Goal: Information Seeking & Learning: Learn about a topic

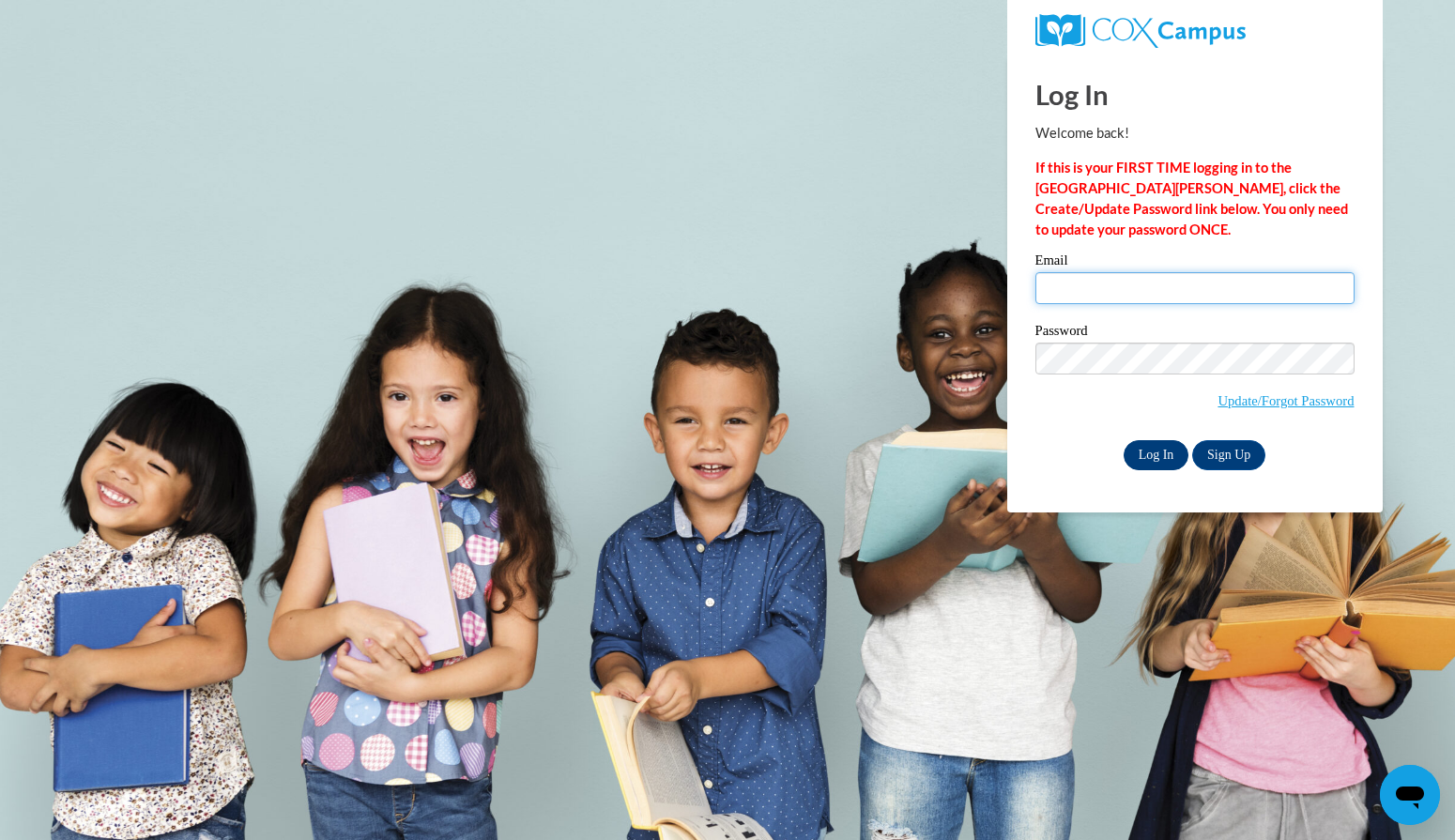
type input "[EMAIL_ADDRESS][PERSON_NAME][DOMAIN_NAME]"
click at [1155, 451] on input "Log In" at bounding box center [1156, 455] width 66 height 30
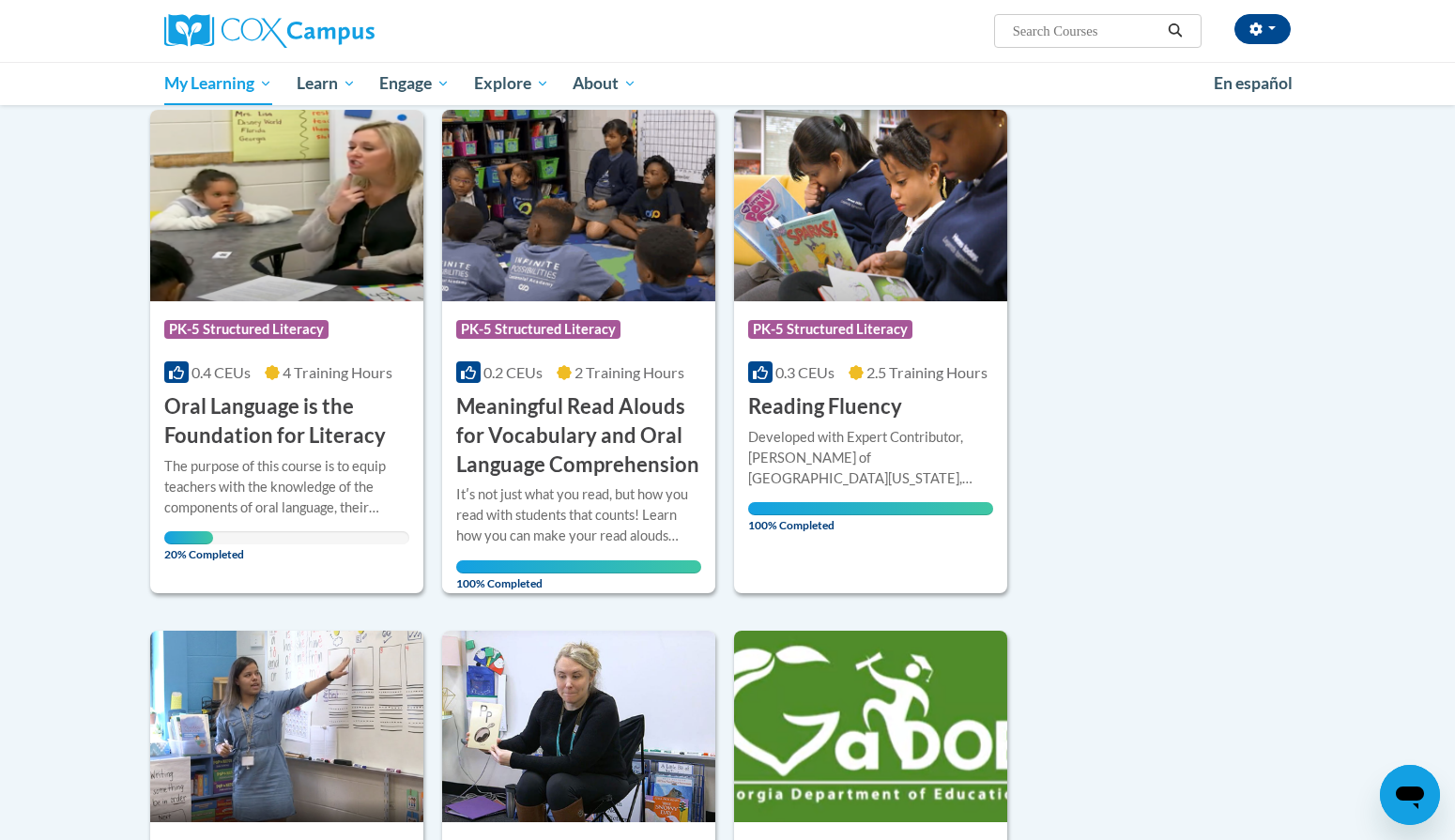
scroll to position [248, 0]
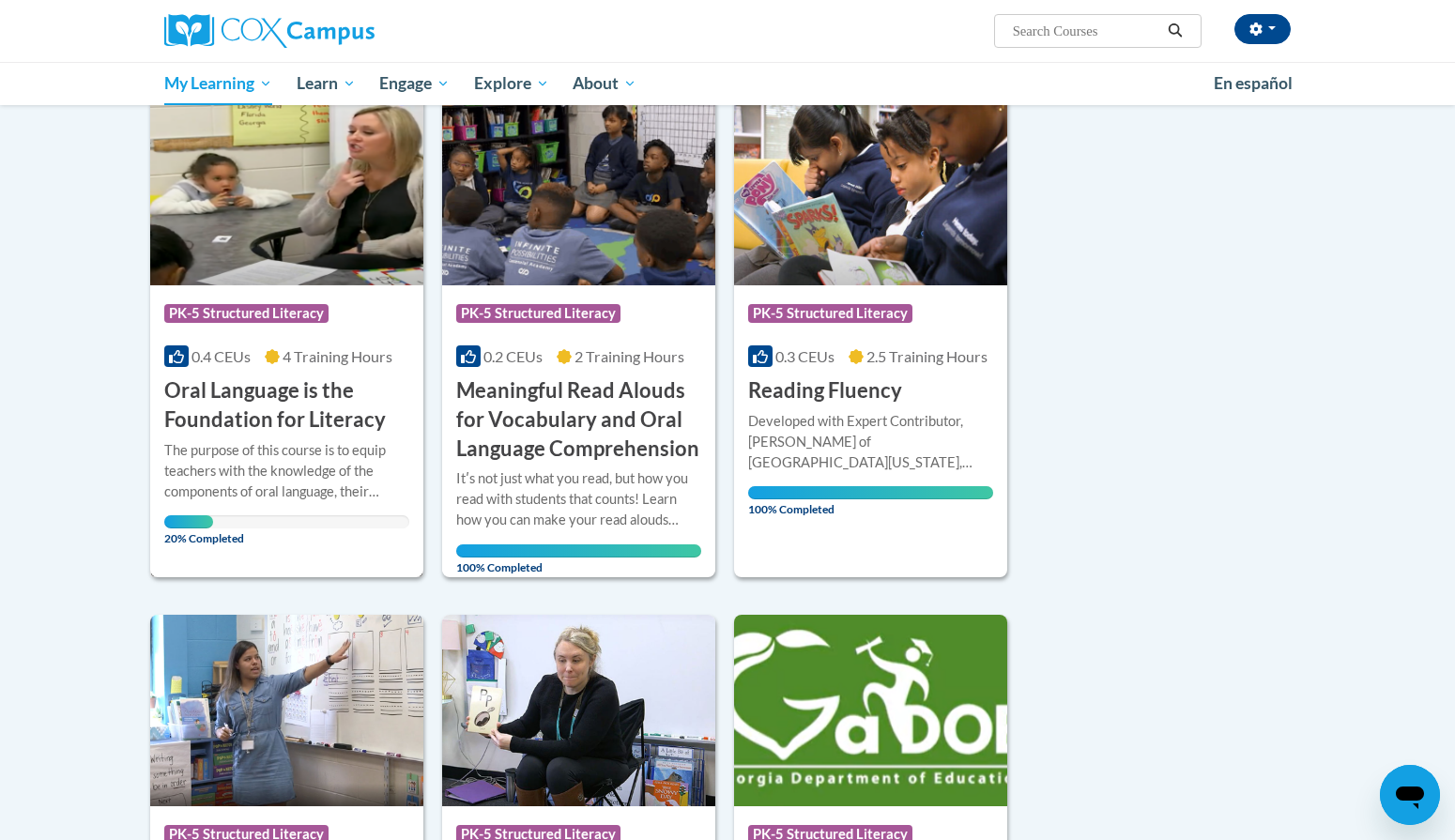
click at [305, 497] on div "The purpose of this course is to equip teachers with the knowledge of the compo…" at bounding box center [287, 471] width 245 height 62
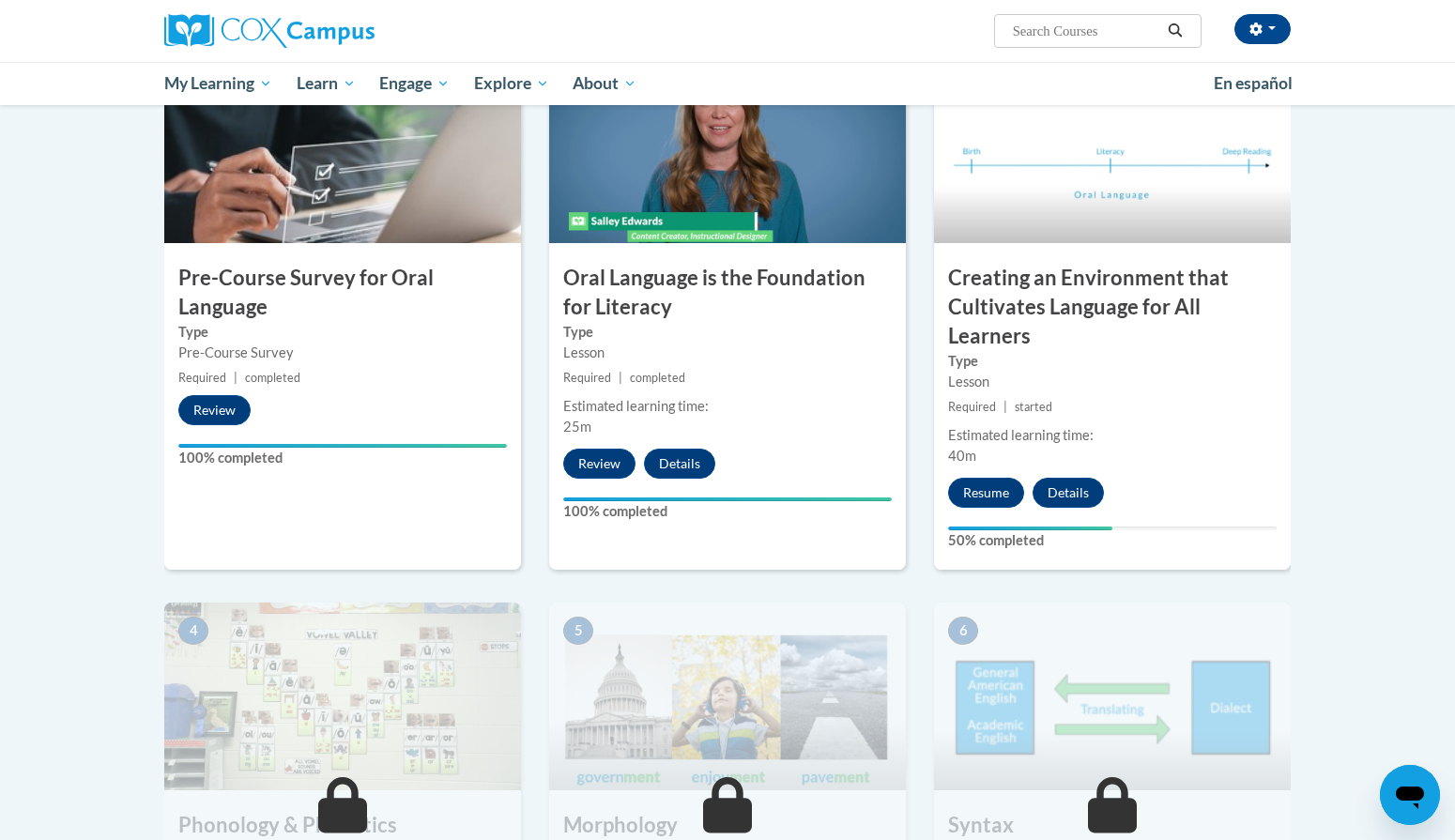
scroll to position [492, 0]
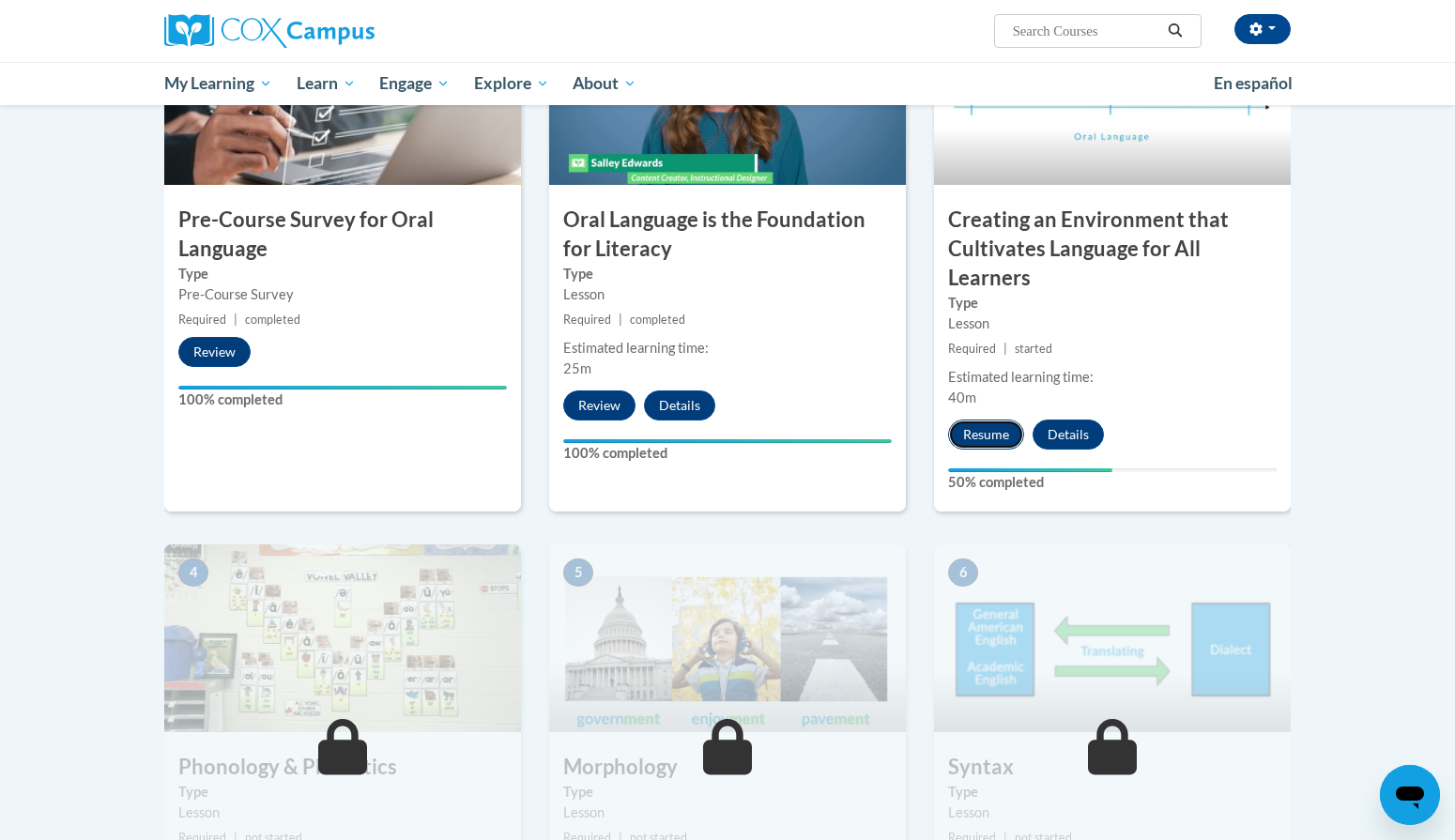
click at [1000, 438] on button "Resume" at bounding box center [985, 435] width 76 height 30
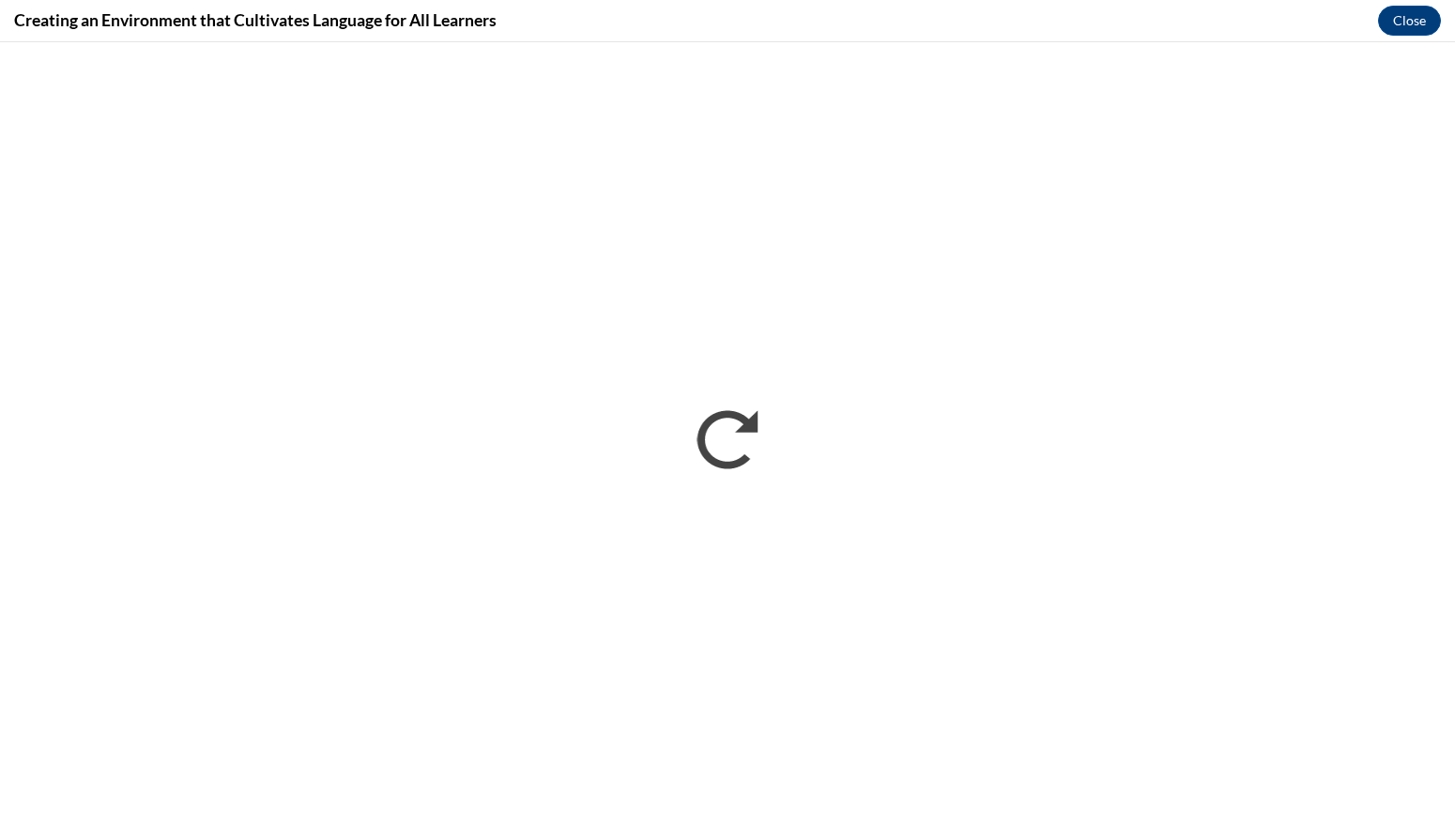
scroll to position [0, 0]
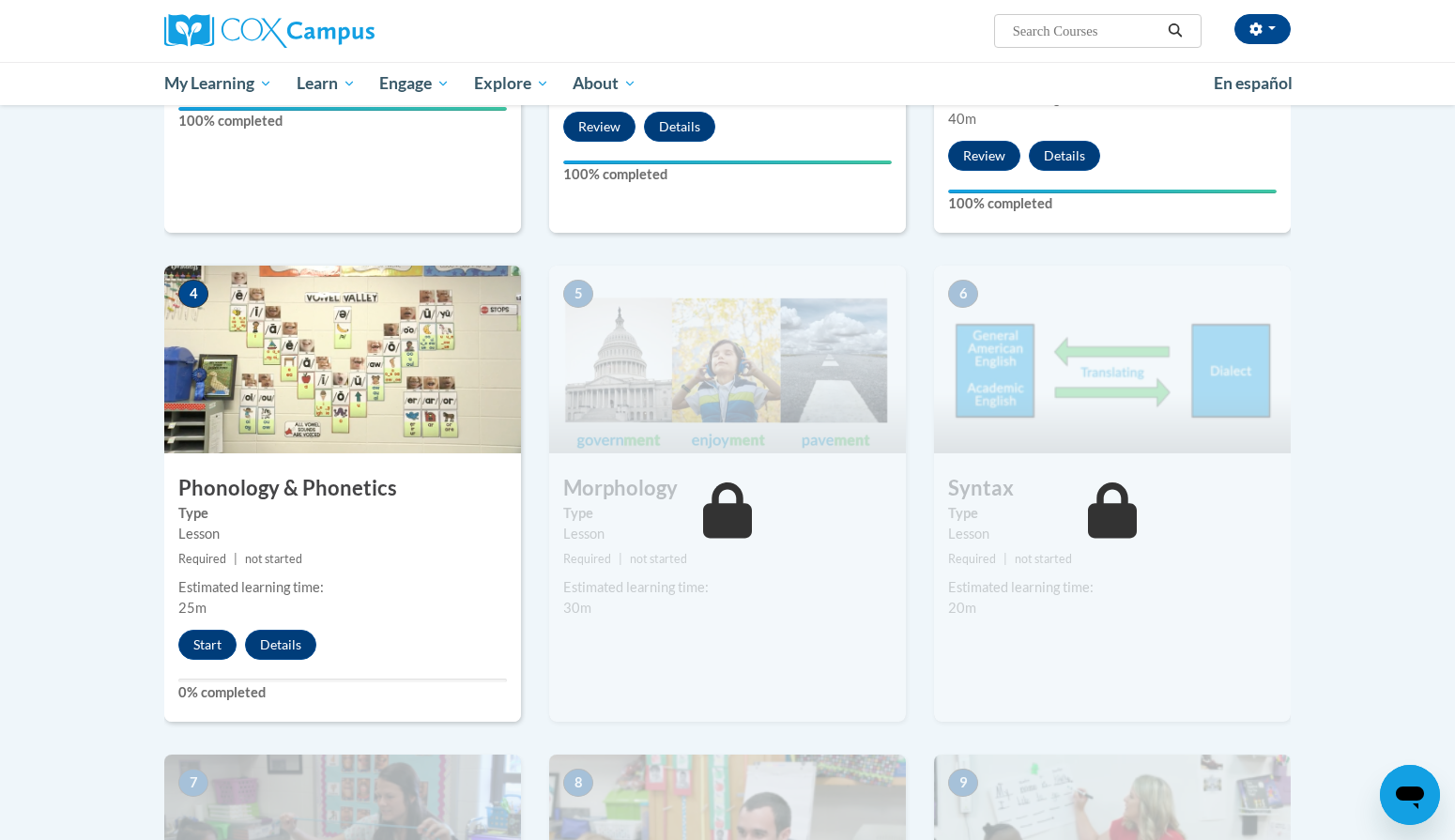
scroll to position [776, 0]
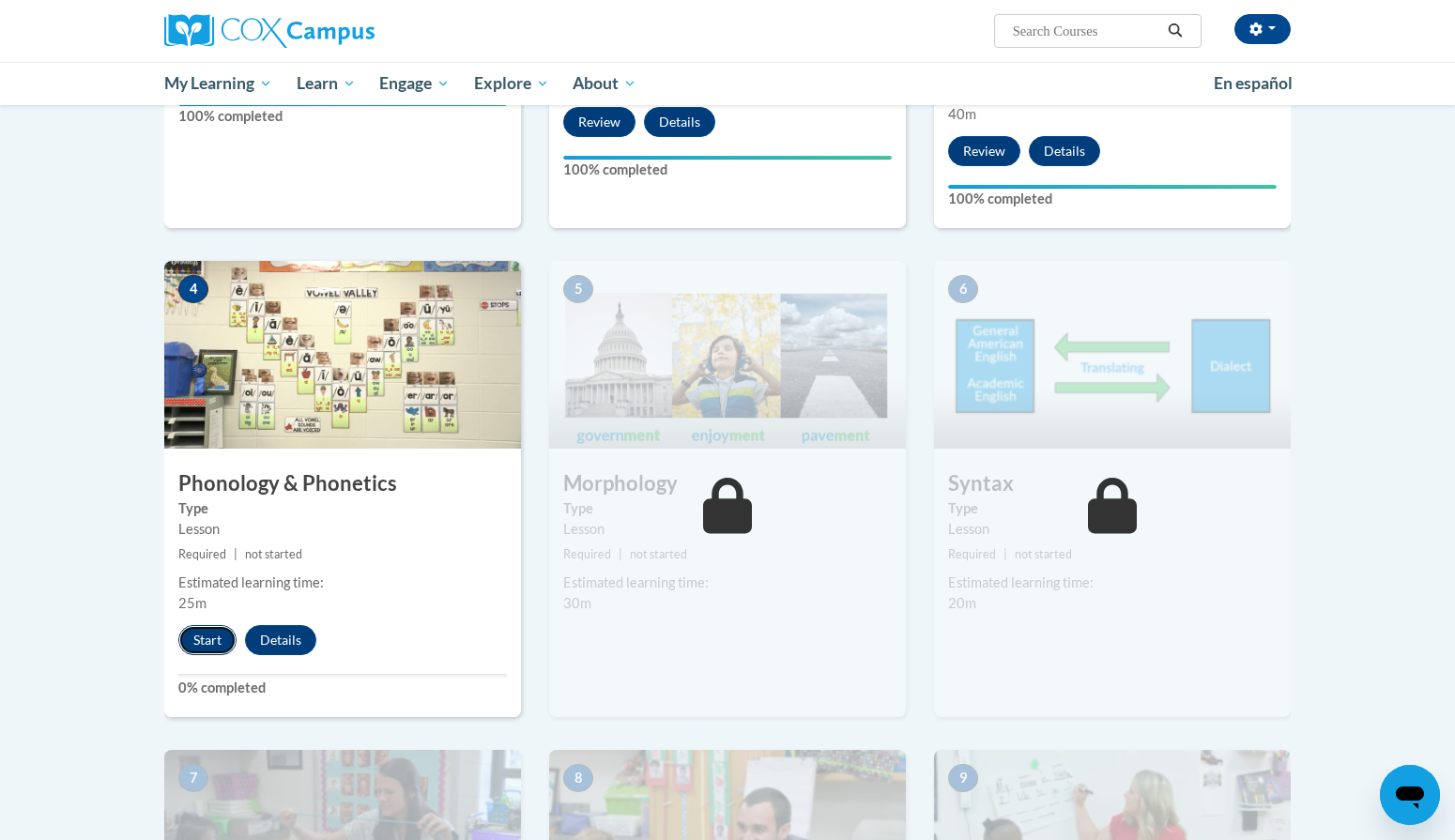
click at [207, 643] on button "Start" at bounding box center [207, 640] width 58 height 30
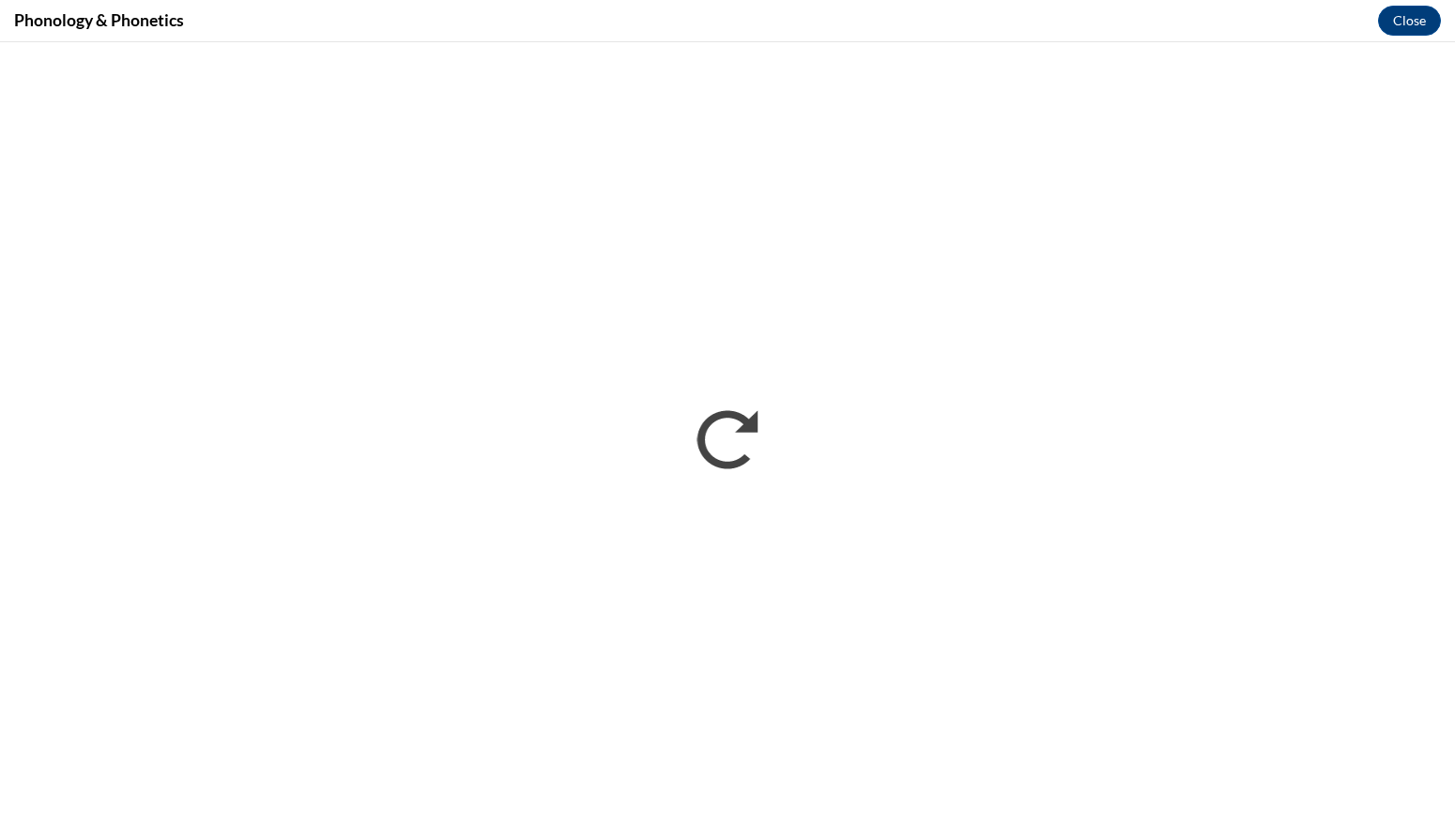
scroll to position [0, 0]
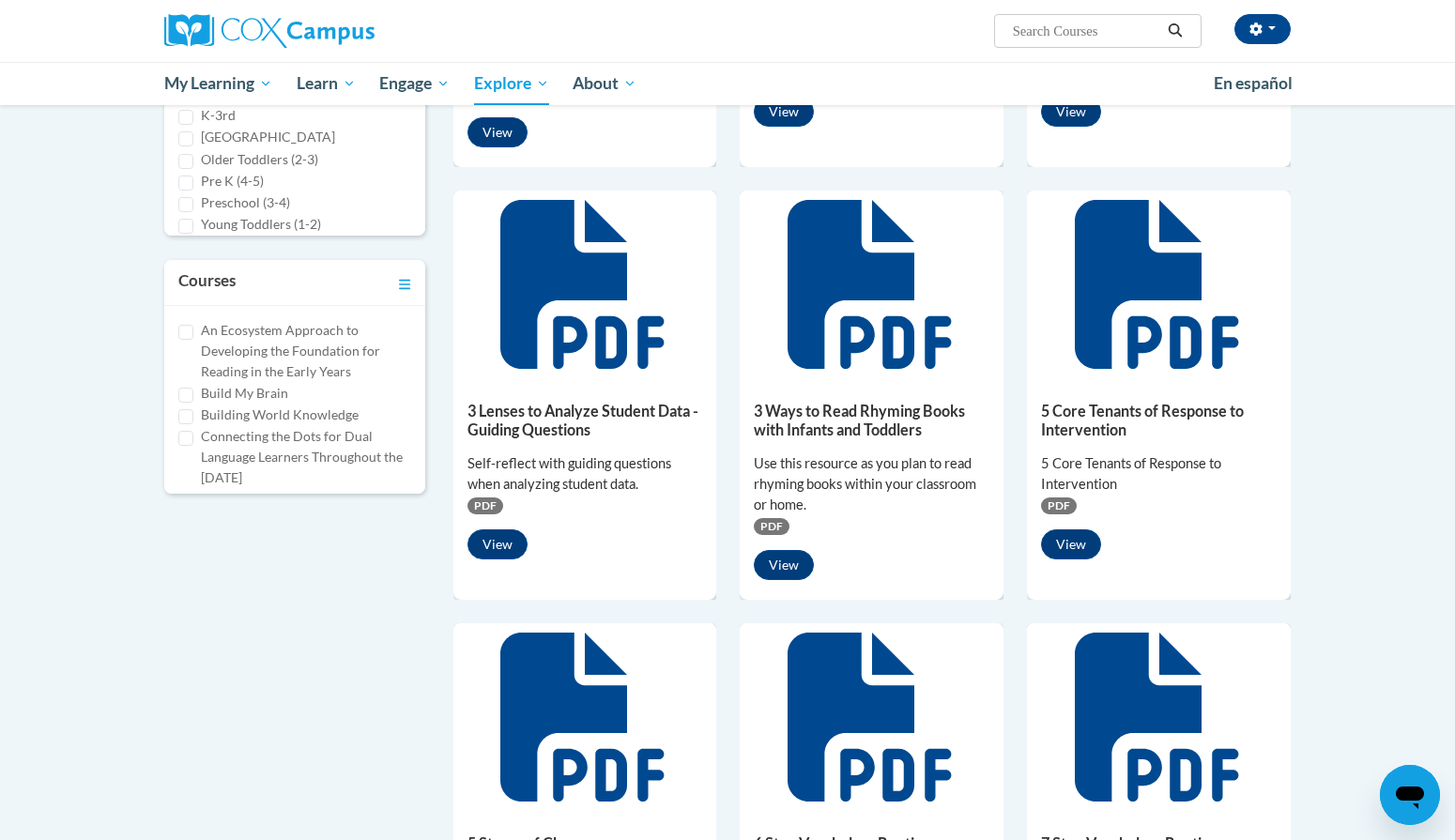
scroll to position [557, 0]
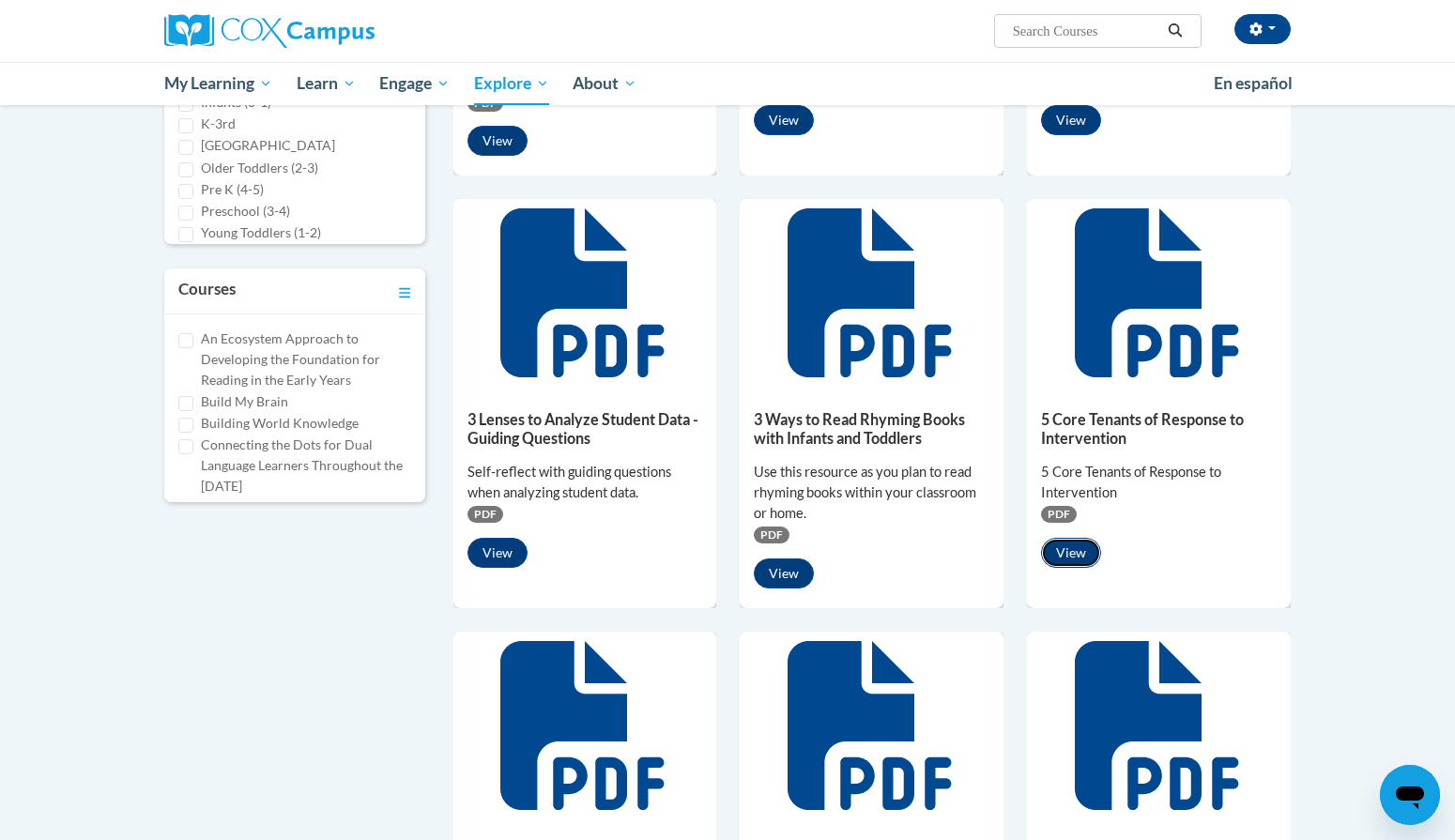
click at [1075, 550] on button "View" at bounding box center [1071, 552] width 60 height 30
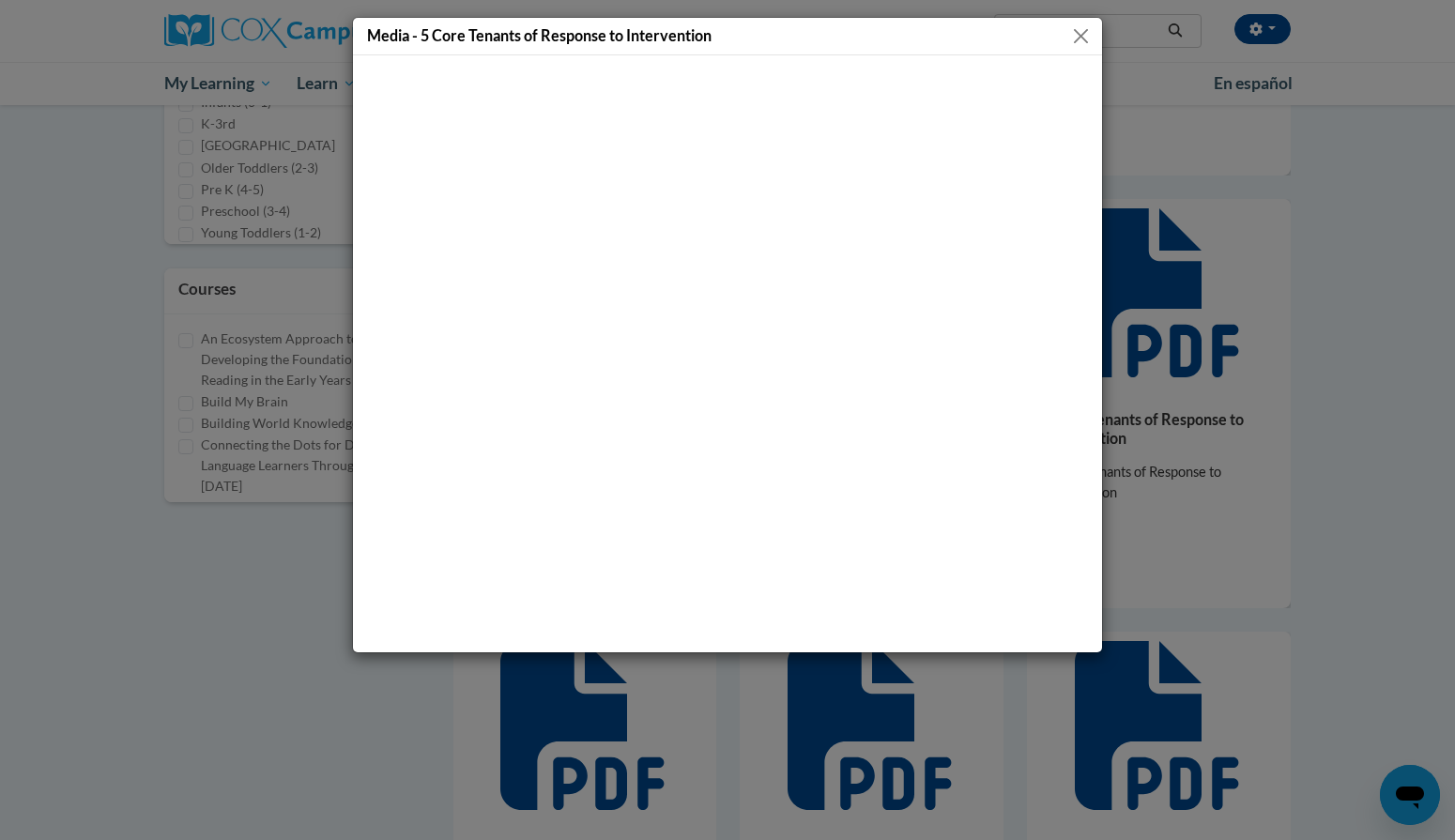
click at [1083, 36] on button "Close" at bounding box center [1081, 36] width 24 height 24
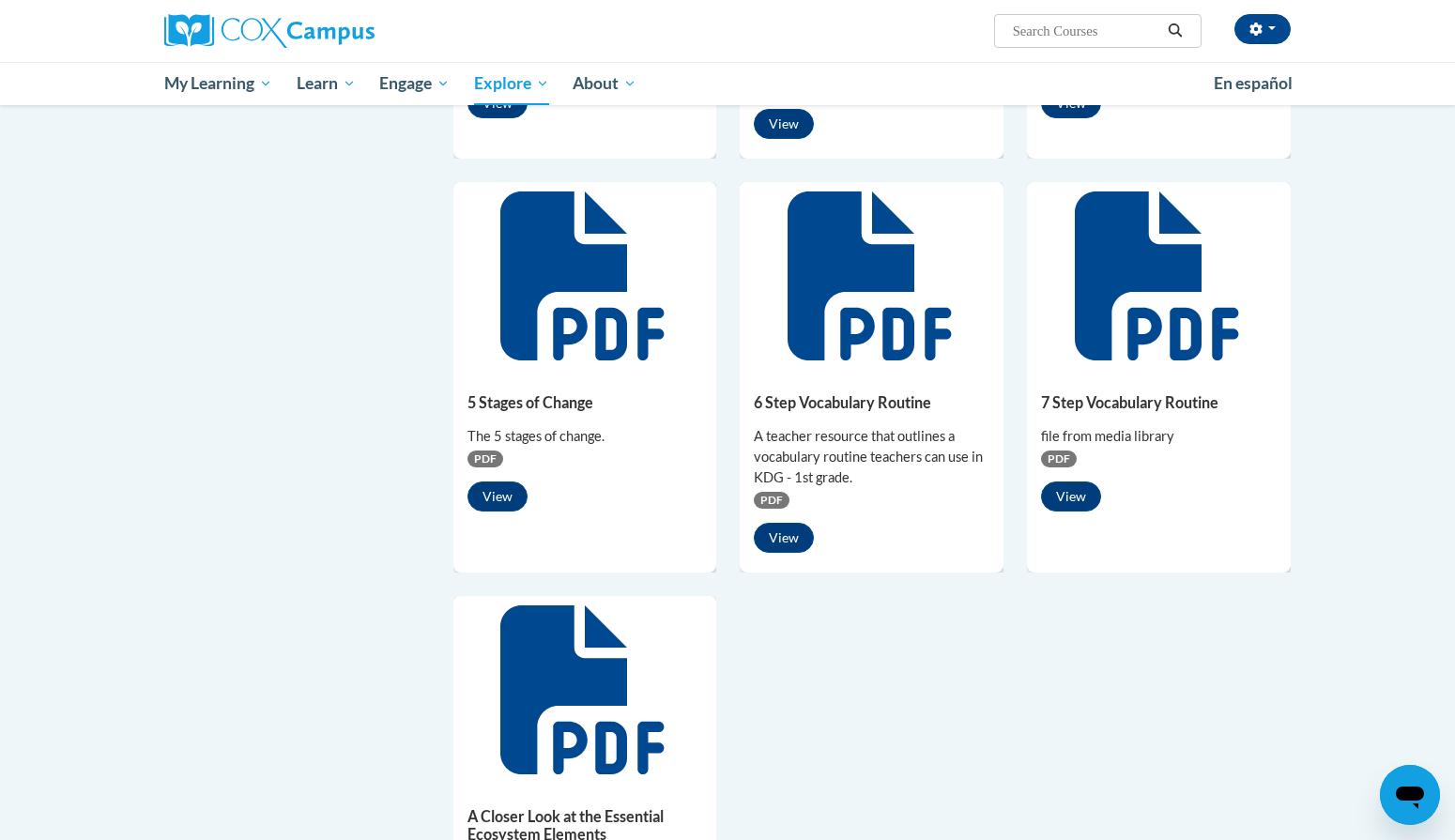
scroll to position [1024, 0]
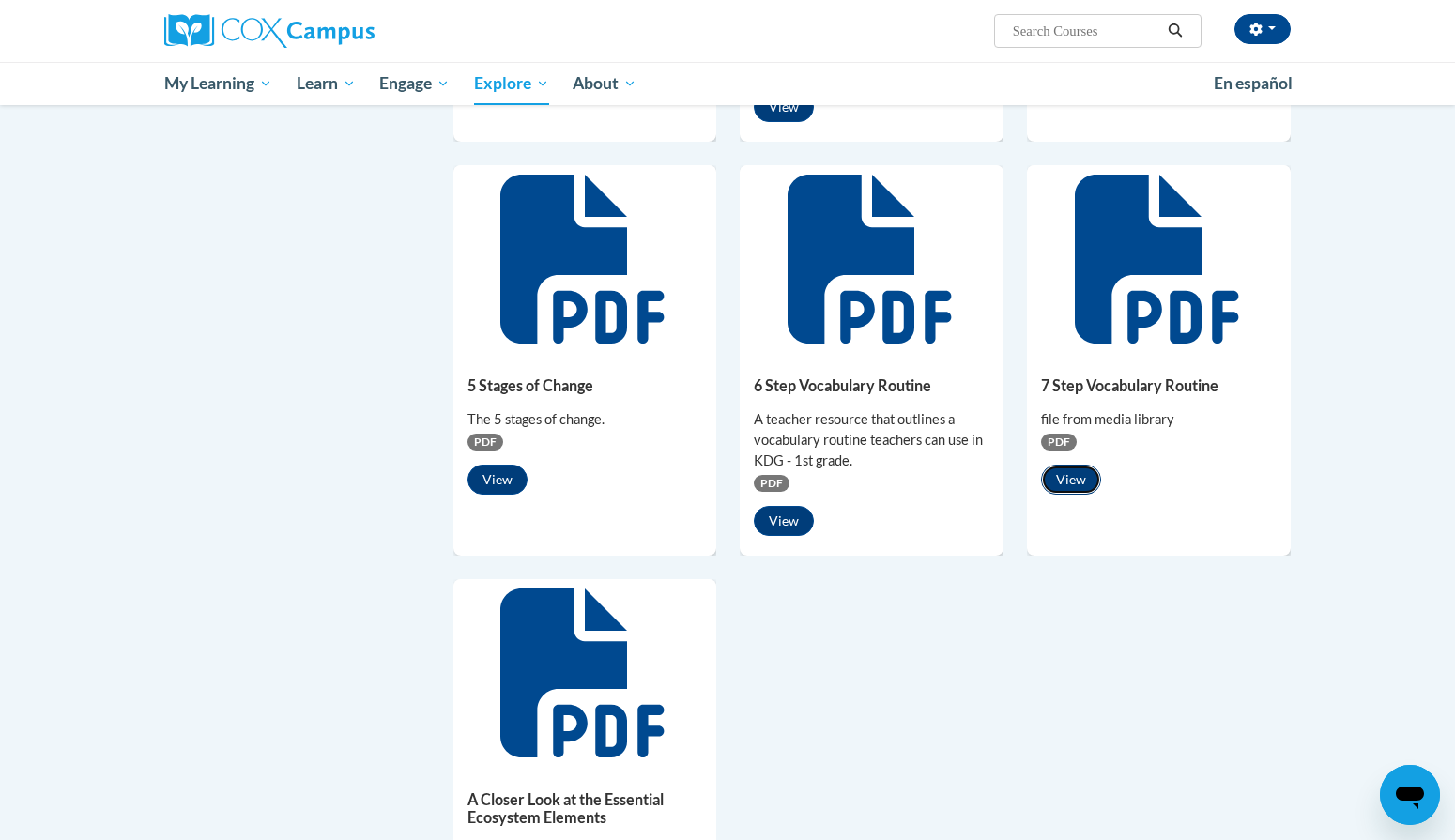
click at [1082, 481] on button "View" at bounding box center [1071, 480] width 60 height 30
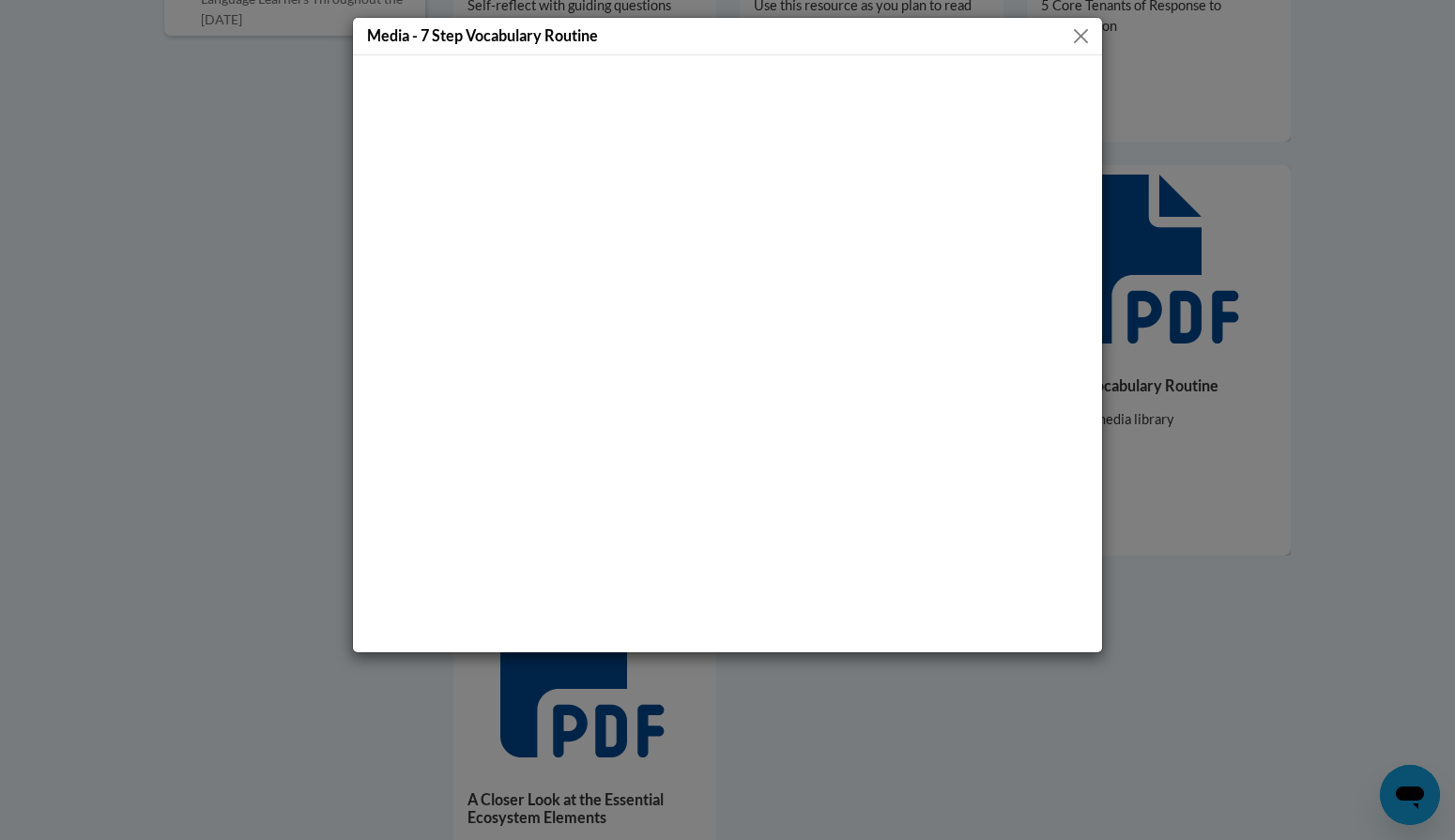
click at [1082, 34] on button "Close" at bounding box center [1081, 36] width 24 height 24
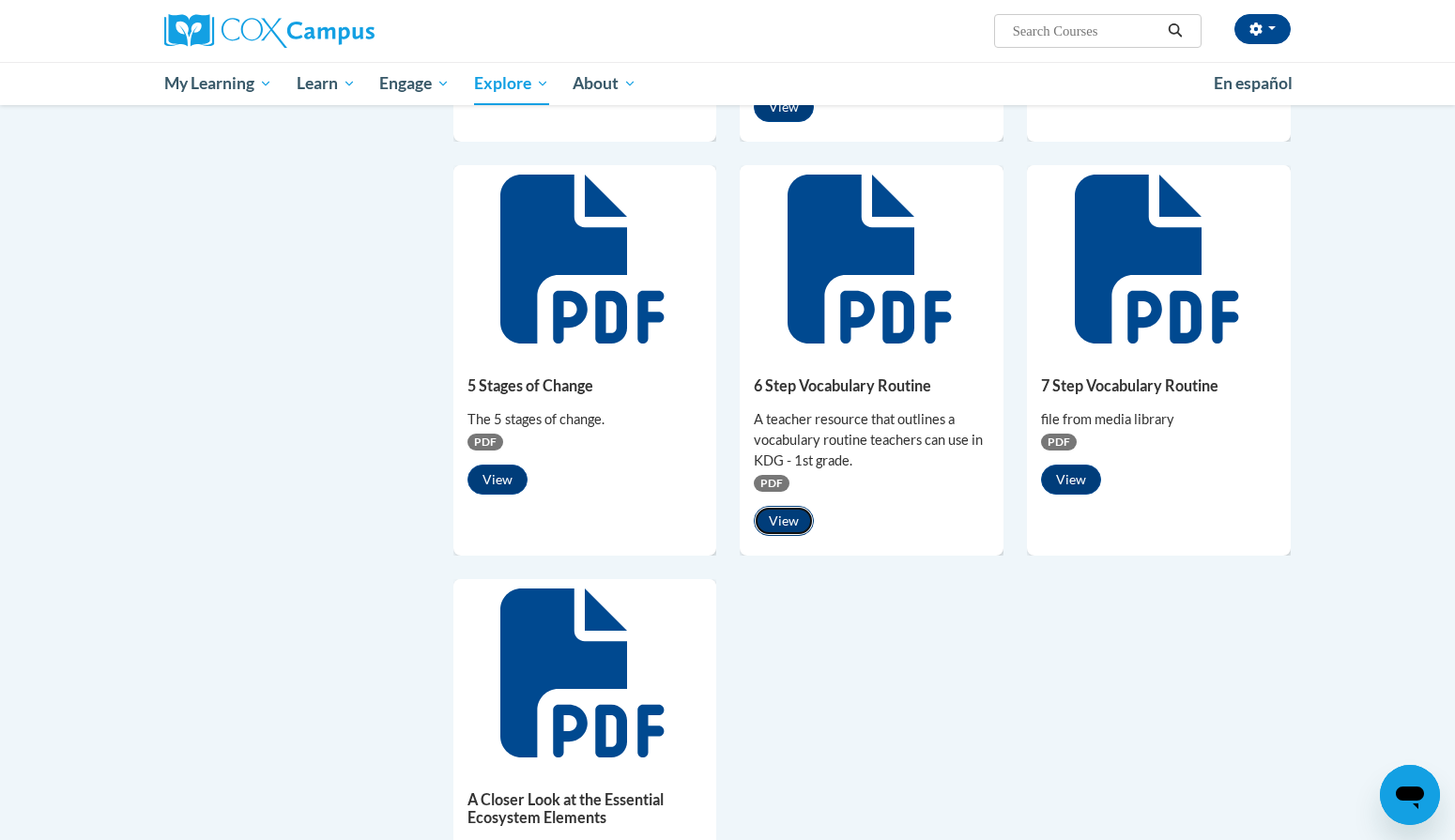
click at [777, 522] on button "View" at bounding box center [784, 520] width 60 height 30
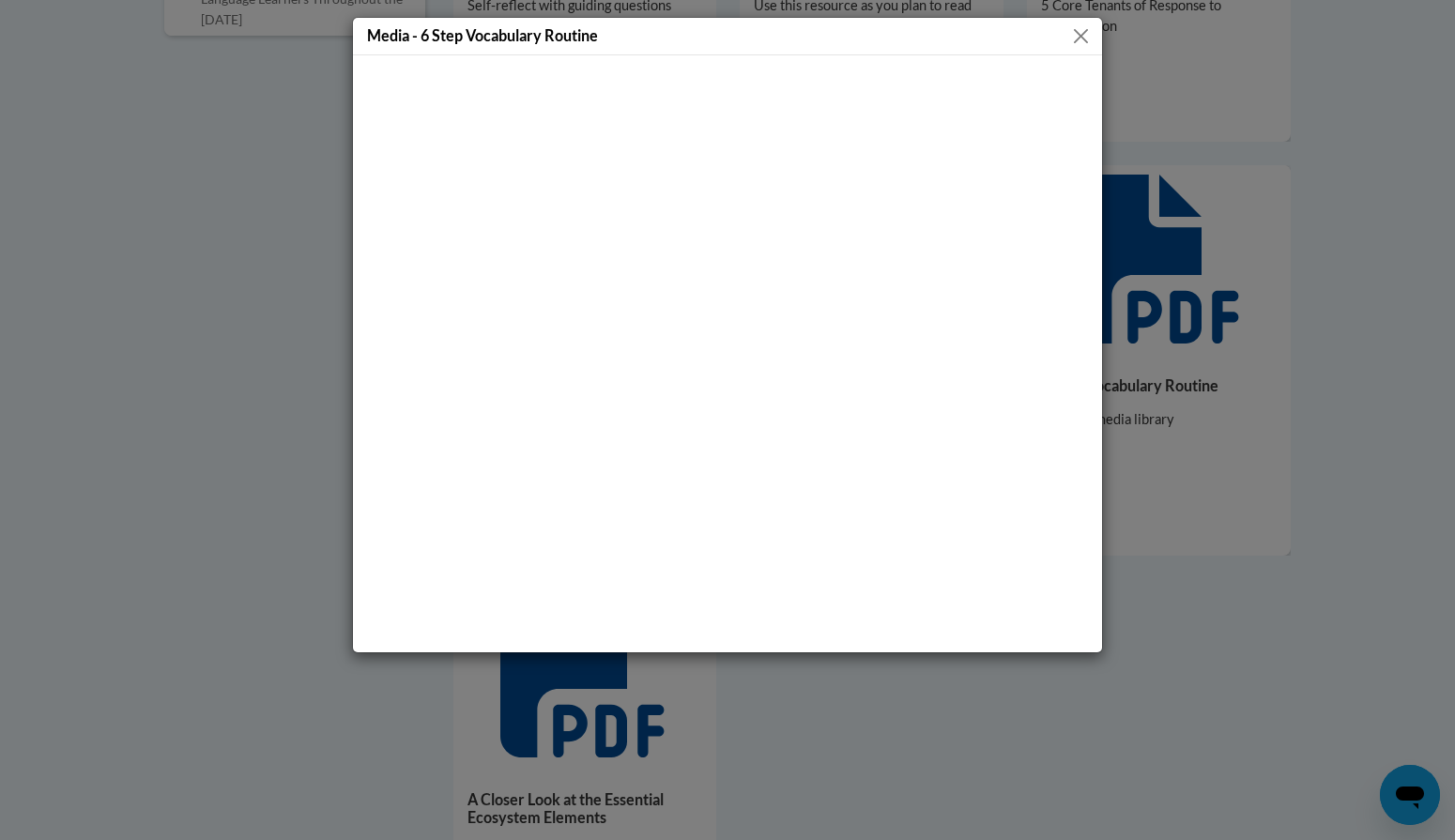
click at [1075, 40] on button "Close" at bounding box center [1081, 36] width 24 height 24
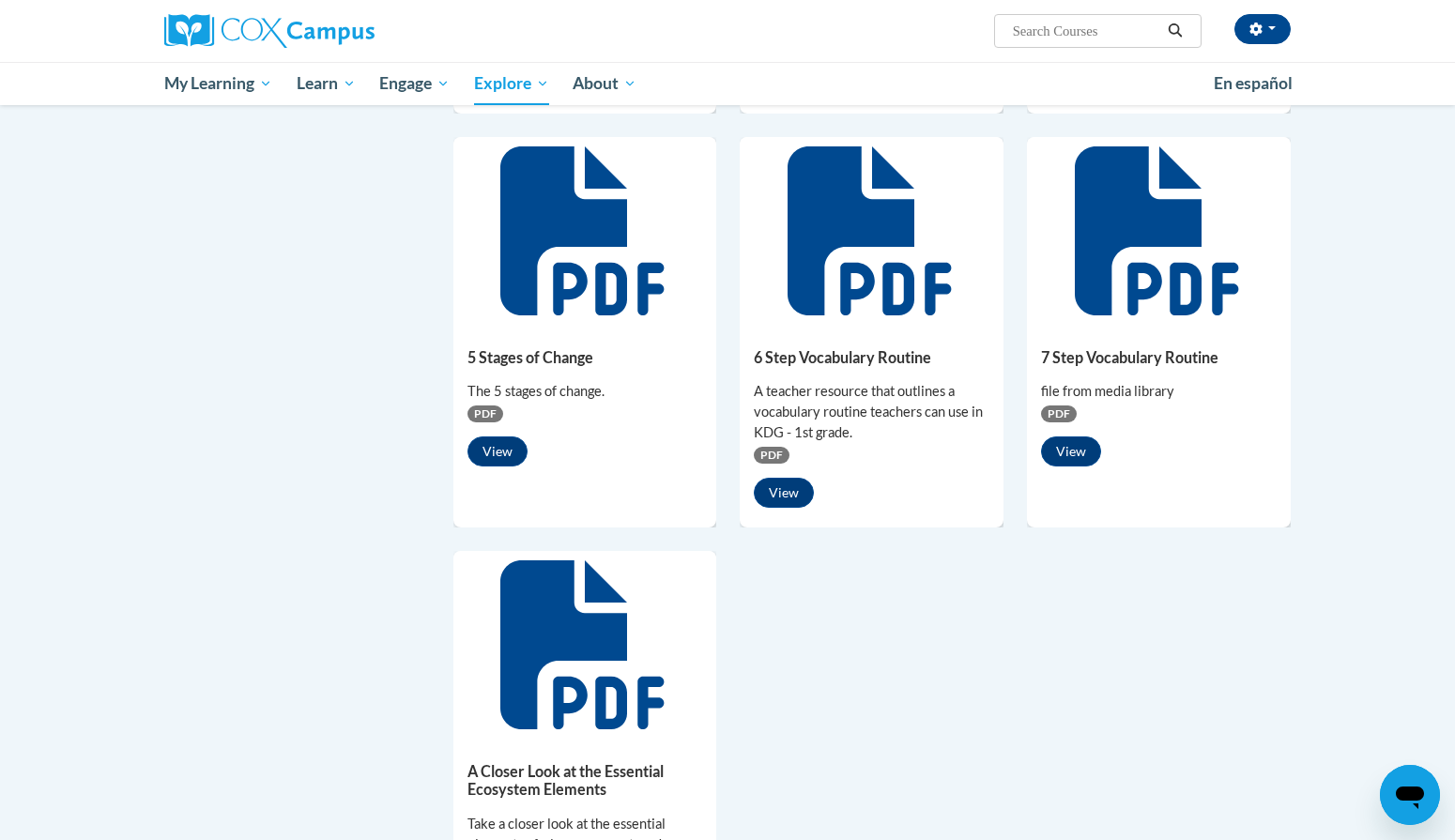
scroll to position [909, 0]
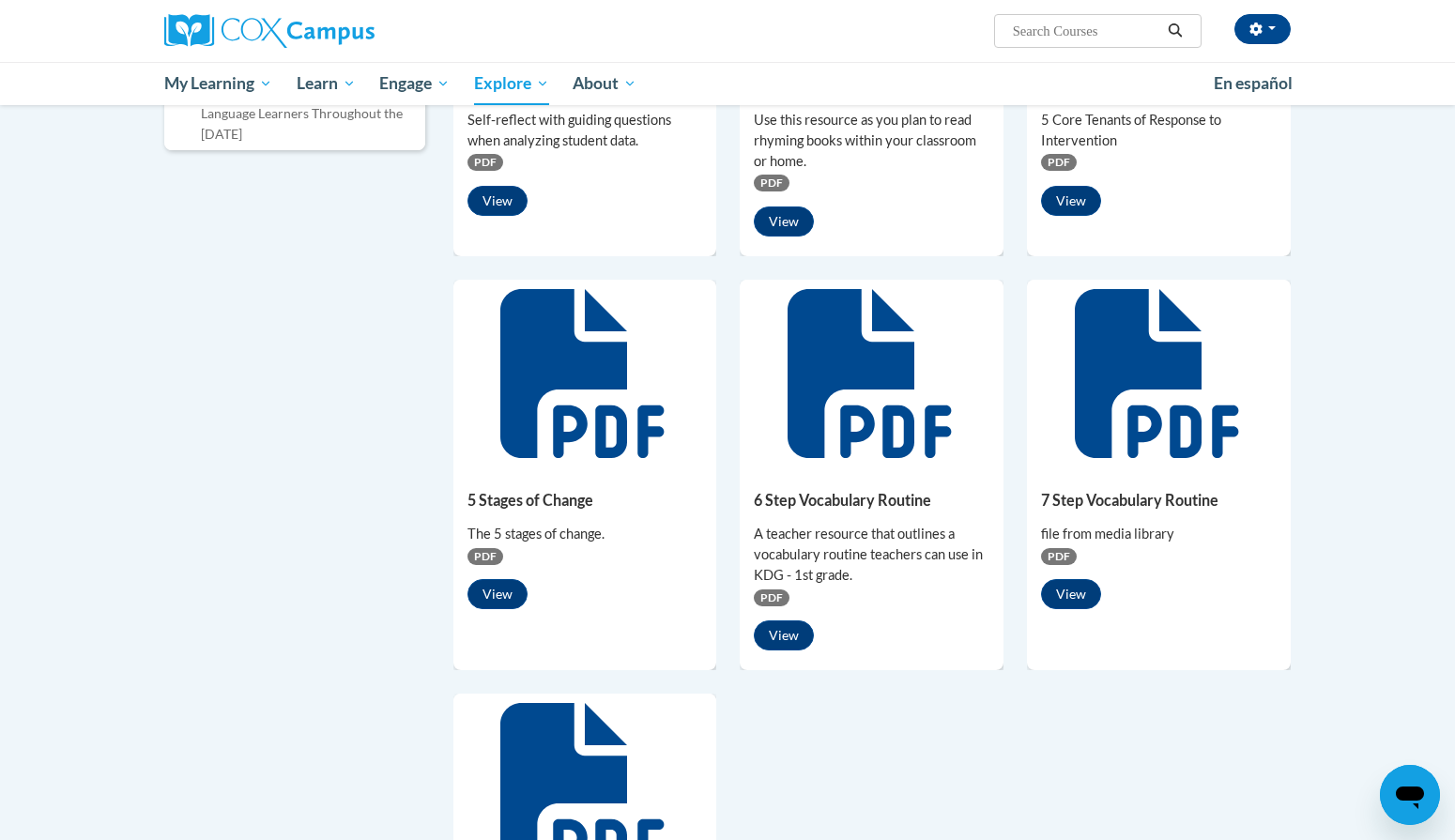
click at [1058, 556] on span "PDF" at bounding box center [1059, 556] width 36 height 17
click at [1066, 586] on button "View" at bounding box center [1071, 594] width 60 height 30
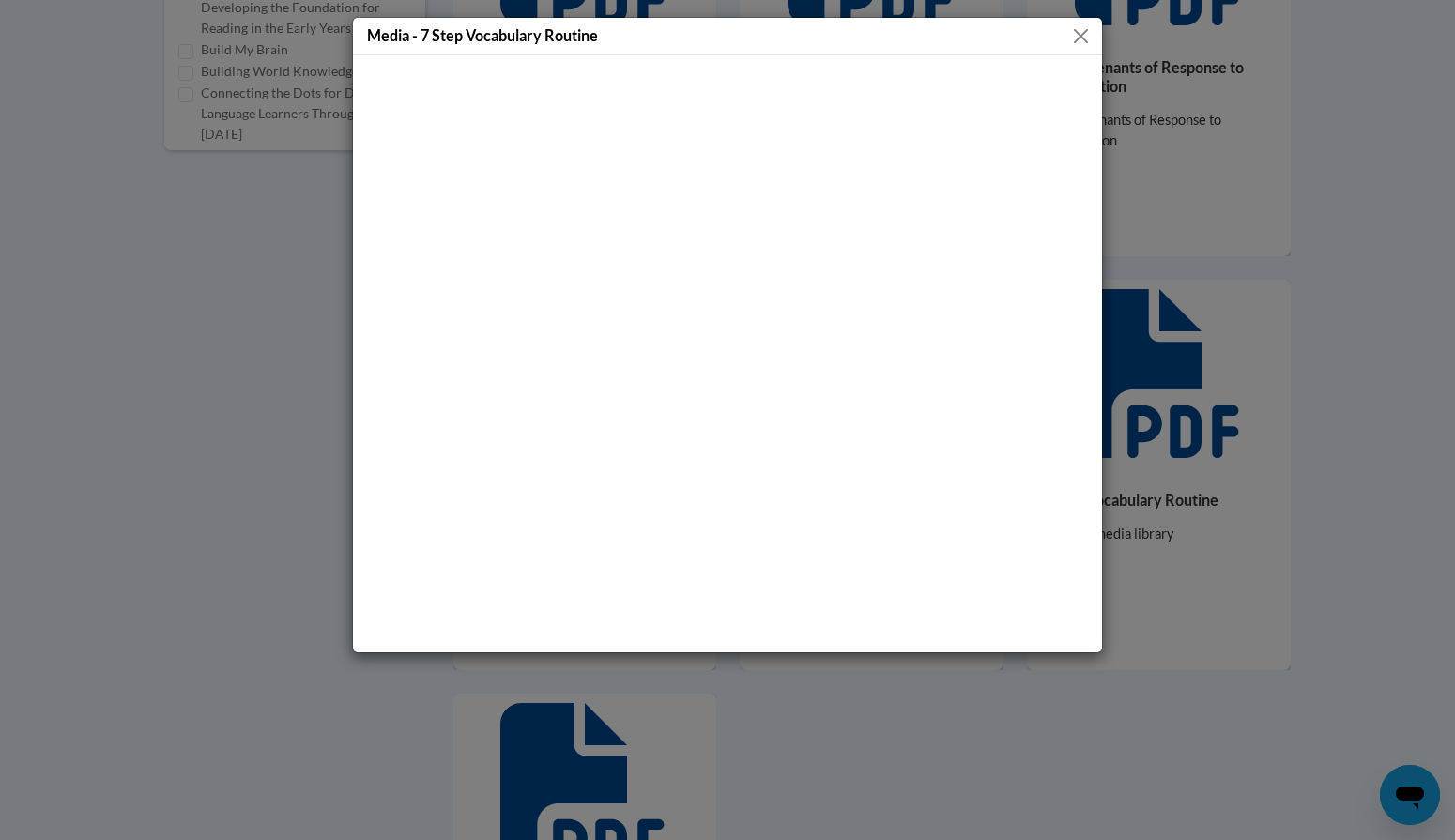
click at [1078, 45] on button "Close" at bounding box center [1081, 36] width 24 height 24
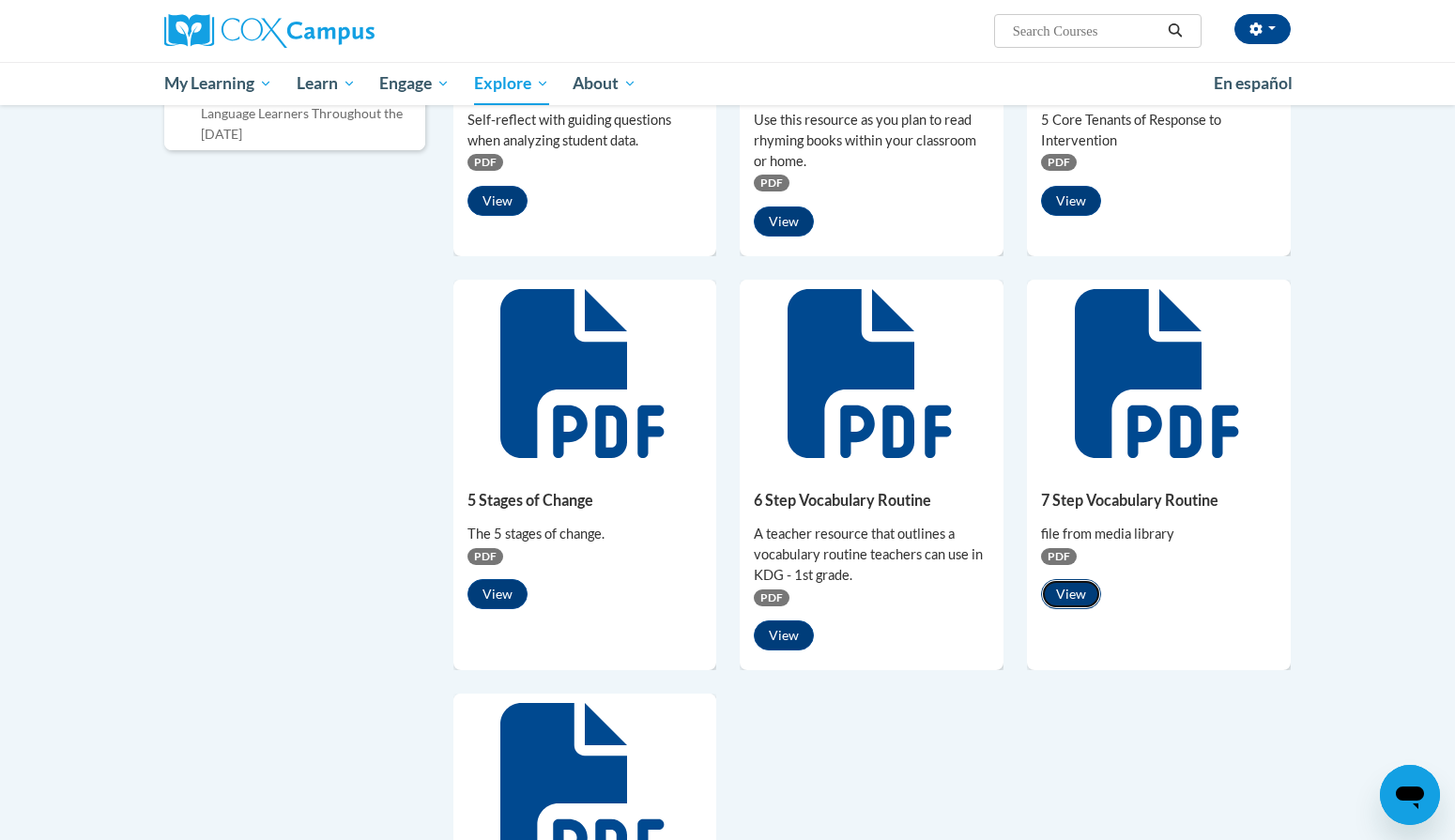
click at [1062, 602] on button "View" at bounding box center [1071, 594] width 60 height 30
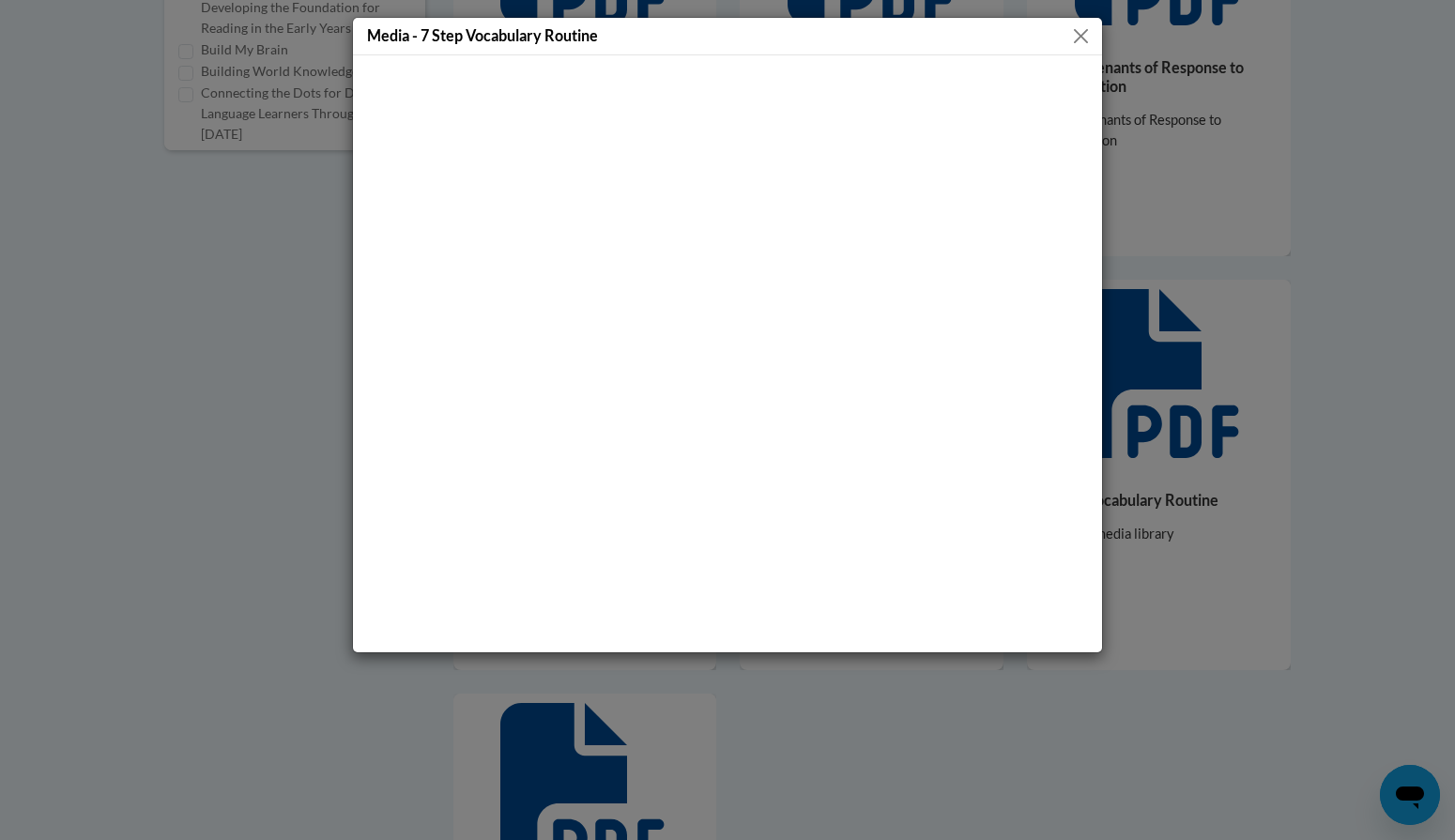
click at [1074, 39] on button "Close" at bounding box center [1081, 36] width 24 height 24
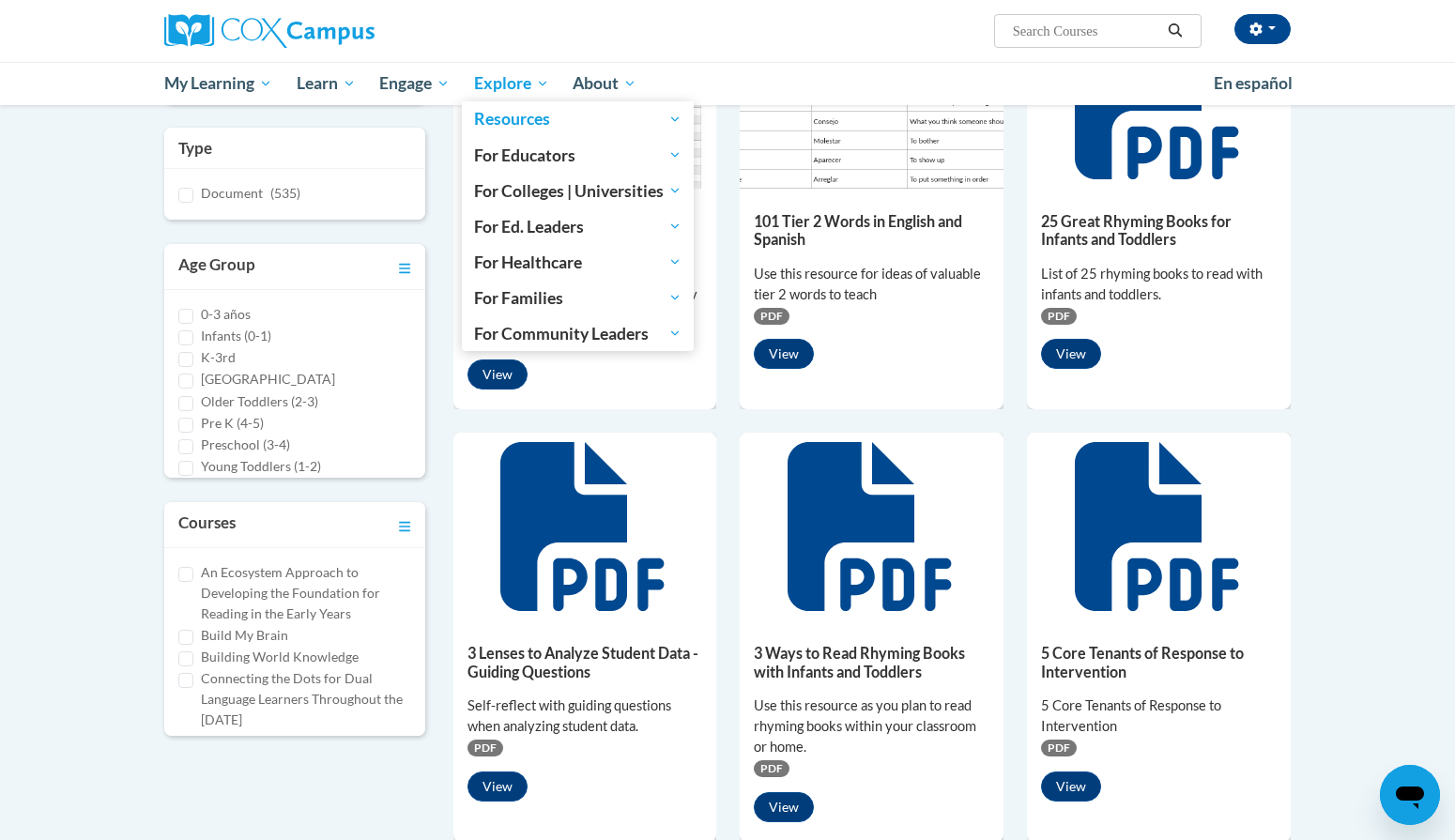
scroll to position [0, 0]
